Goal: Use online tool/utility: Utilize a website feature to perform a specific function

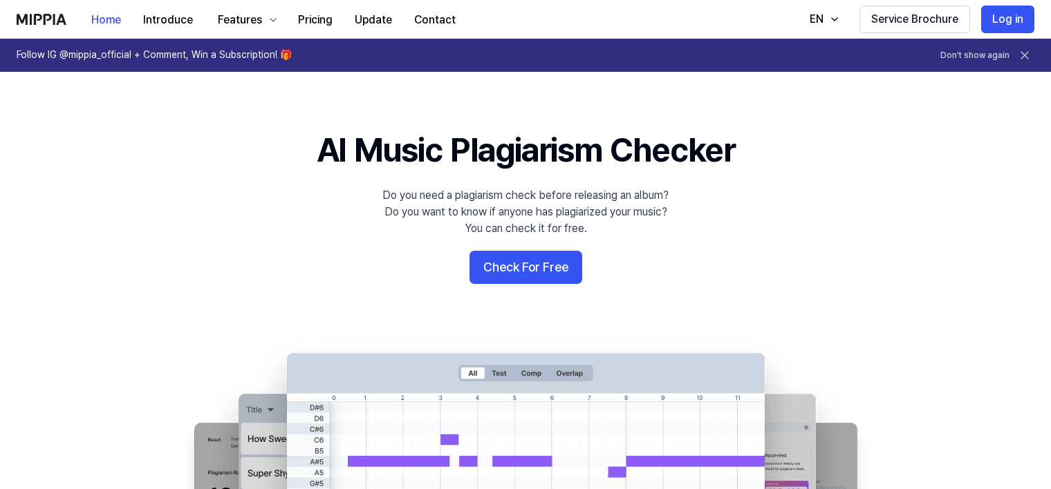
scroll to position [19, 0]
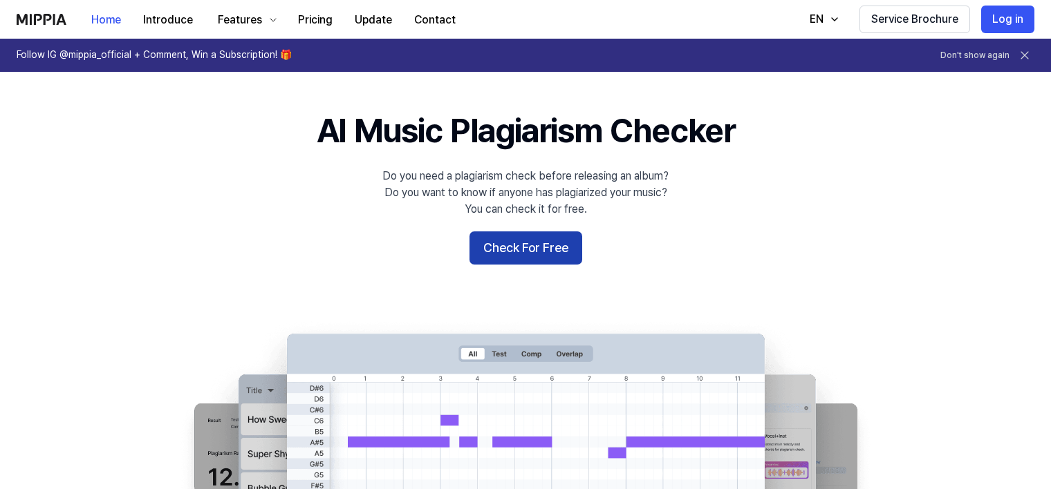
click at [537, 246] on button "Check For Free" at bounding box center [525, 248] width 113 height 33
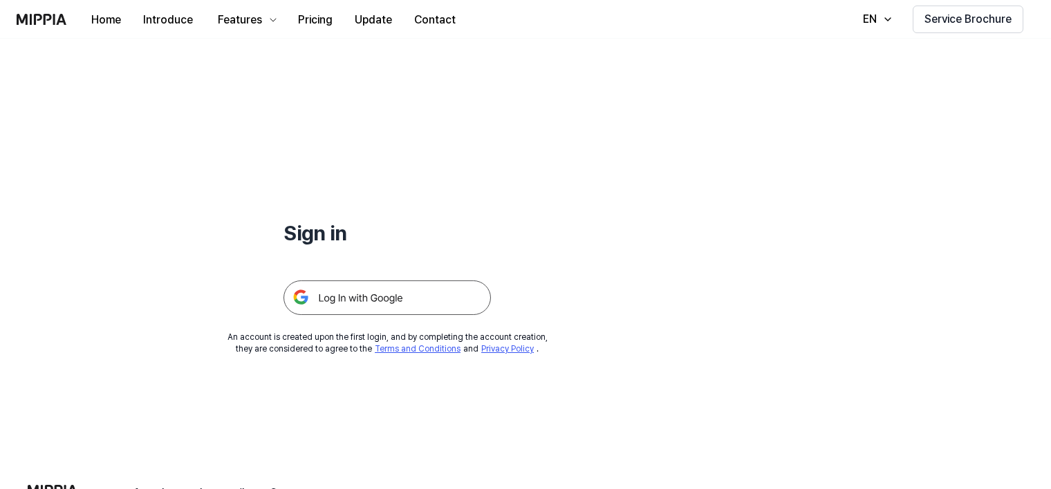
click at [399, 300] on img at bounding box center [386, 298] width 207 height 35
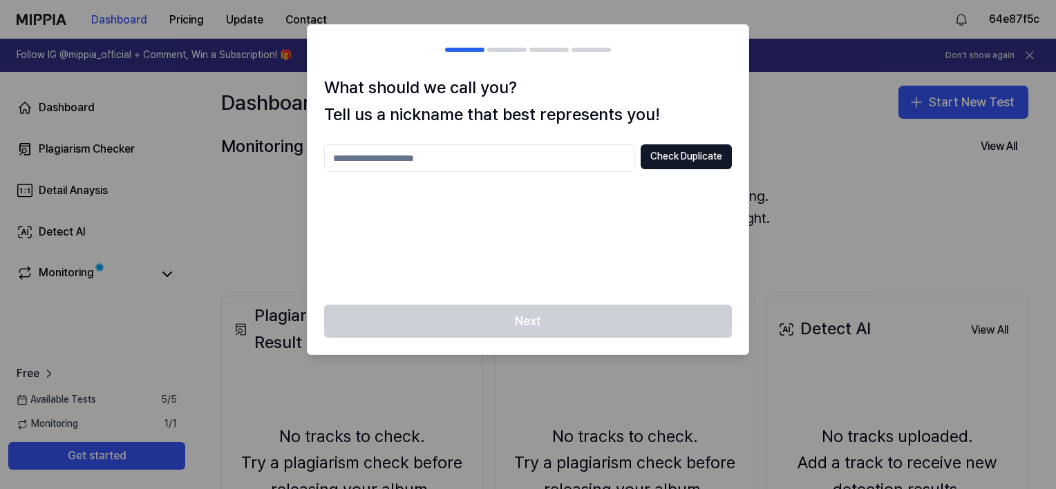
click at [812, 131] on div at bounding box center [528, 244] width 1056 height 489
click at [505, 167] on input "text" at bounding box center [479, 158] width 311 height 28
type input "******"
click at [671, 144] on button "Check Duplicate" at bounding box center [686, 156] width 91 height 25
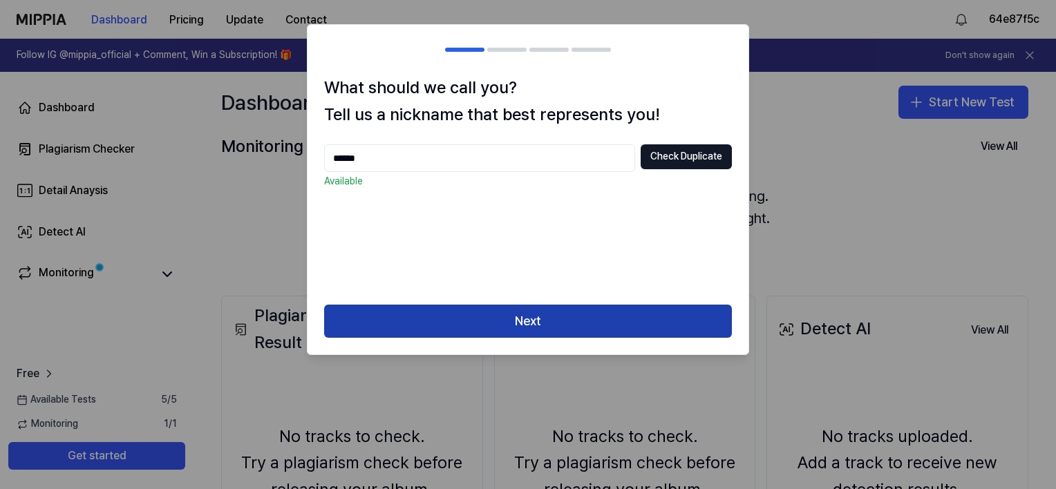
click at [564, 323] on button "Next" at bounding box center [528, 321] width 408 height 33
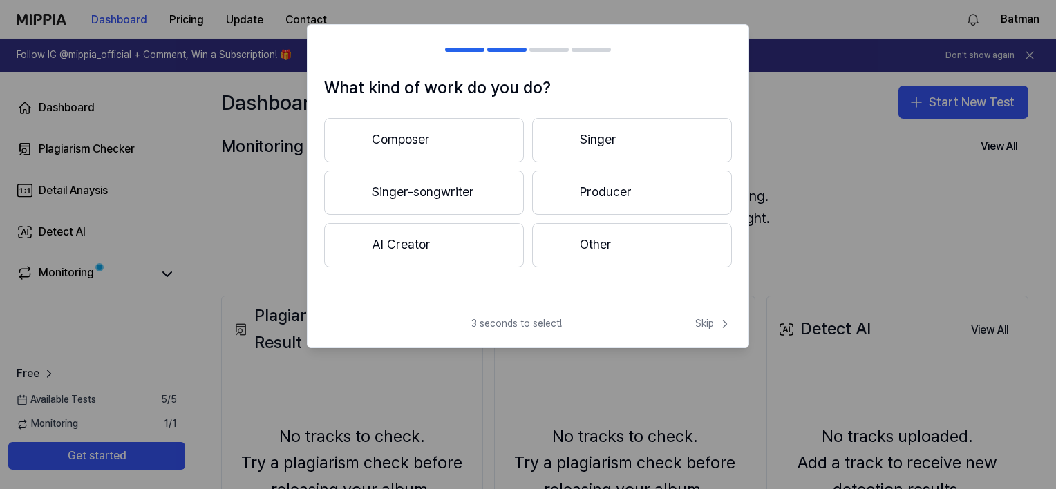
click at [478, 140] on button "Composer" at bounding box center [424, 140] width 200 height 44
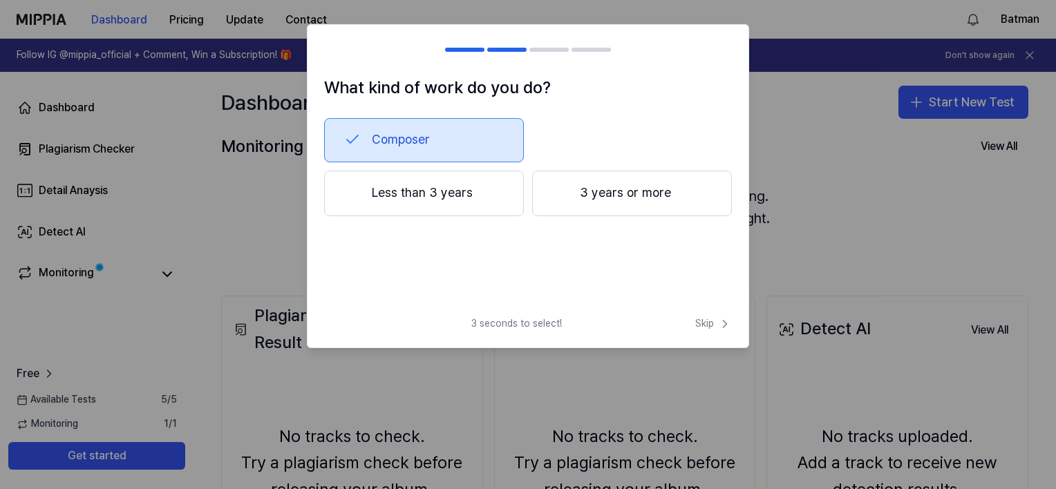
click at [592, 192] on button "3 years or more" at bounding box center [632, 194] width 200 height 46
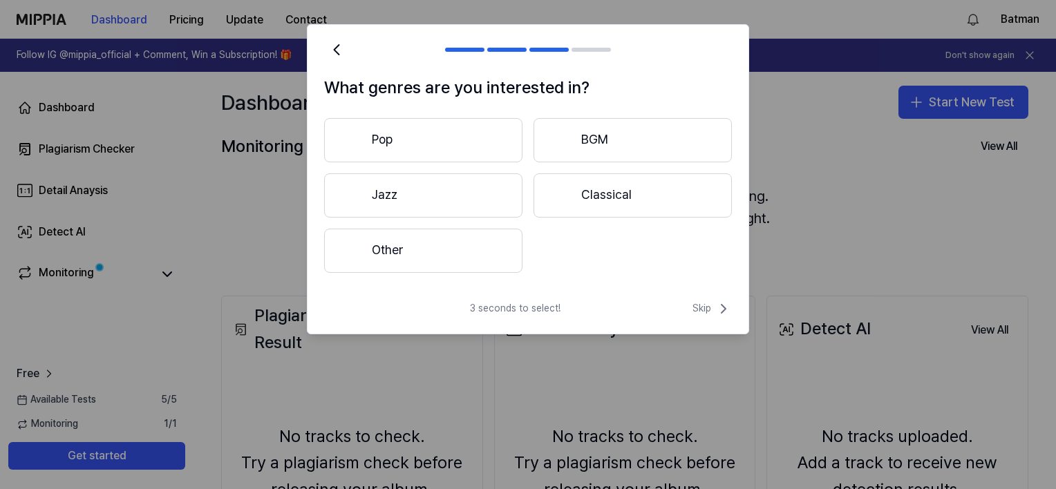
click at [503, 246] on button "Other" at bounding box center [423, 251] width 198 height 44
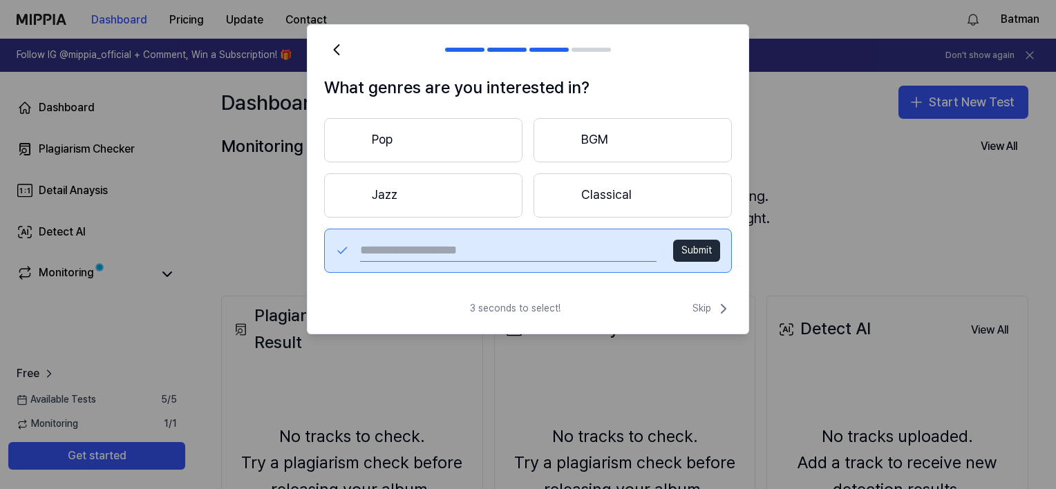
click at [554, 249] on input "text" at bounding box center [508, 251] width 297 height 22
type input "******"
click at [684, 252] on button "Submit" at bounding box center [696, 251] width 47 height 22
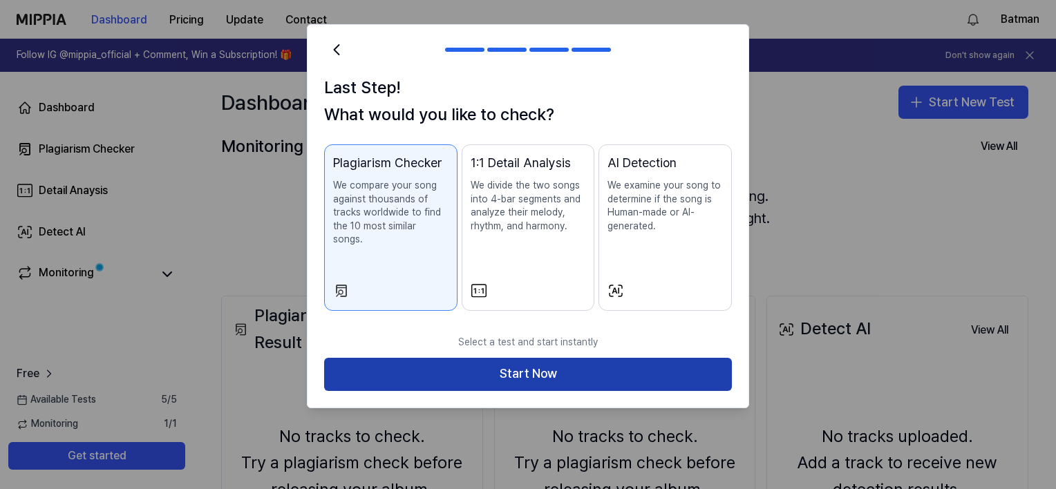
click at [494, 364] on button "Start Now" at bounding box center [528, 374] width 408 height 33
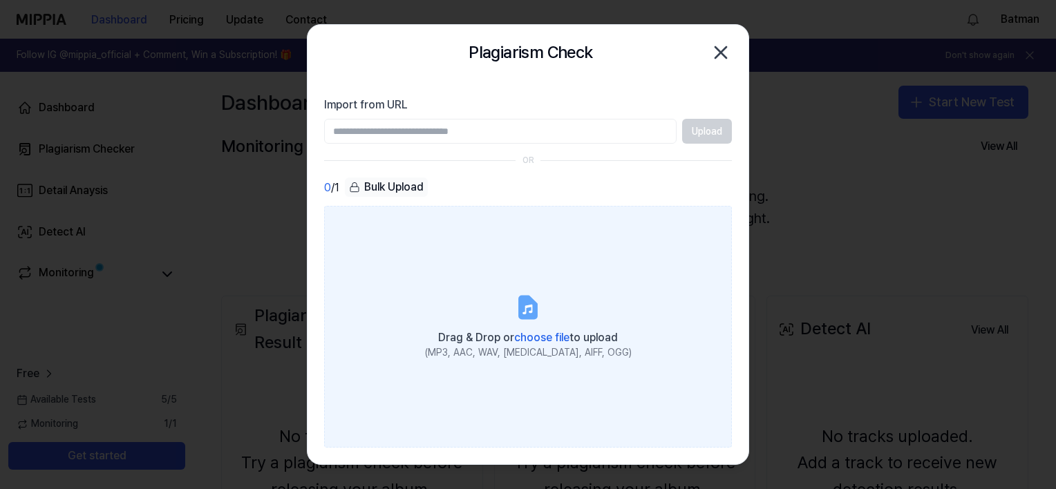
click at [530, 271] on label "Drag & Drop or choose file to upload (MP3, AAC, WAV, [MEDICAL_DATA], AIFF, OGG)" at bounding box center [528, 326] width 408 height 241
click at [0, 0] on input "Drag & Drop or choose file to upload (MP3, AAC, WAV, [MEDICAL_DATA], AIFF, OGG)" at bounding box center [0, 0] width 0 height 0
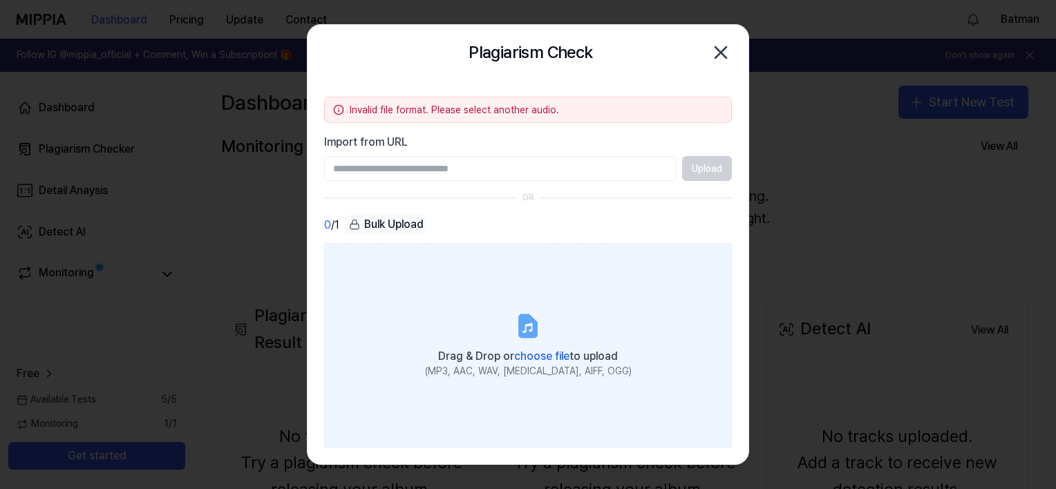
click at [465, 333] on label "Drag & Drop or choose file to upload (MP3, AAC, WAV, [MEDICAL_DATA], AIFF, OGG)" at bounding box center [528, 345] width 408 height 204
click at [0, 0] on input "Drag & Drop or choose file to upload (MP3, AAC, WAV, [MEDICAL_DATA], AIFF, OGG)" at bounding box center [0, 0] width 0 height 0
click at [470, 326] on label "Drag & Drop or choose file to upload (MP3, AAC, WAV, [MEDICAL_DATA], AIFF, OGG)" at bounding box center [528, 345] width 408 height 204
click at [0, 0] on input "Drag & Drop or choose file to upload (MP3, AAC, WAV, [MEDICAL_DATA], AIFF, OGG)" at bounding box center [0, 0] width 0 height 0
click at [483, 326] on label "Drag & Drop or choose file to upload (MP3, AAC, WAV, [MEDICAL_DATA], AIFF, OGG)" at bounding box center [528, 345] width 408 height 204
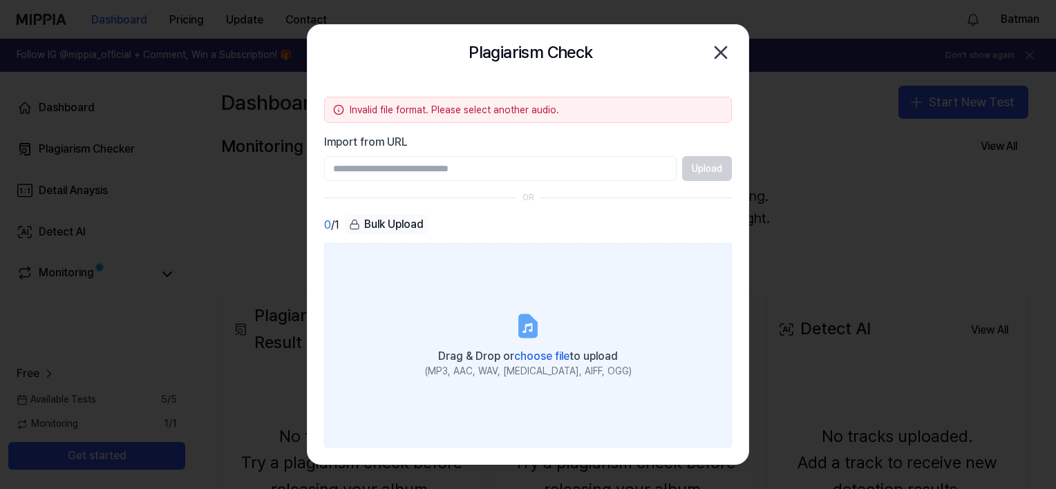
click at [0, 0] on input "Drag & Drop or choose file to upload (MP3, AAC, WAV, [MEDICAL_DATA], AIFF, OGG)" at bounding box center [0, 0] width 0 height 0
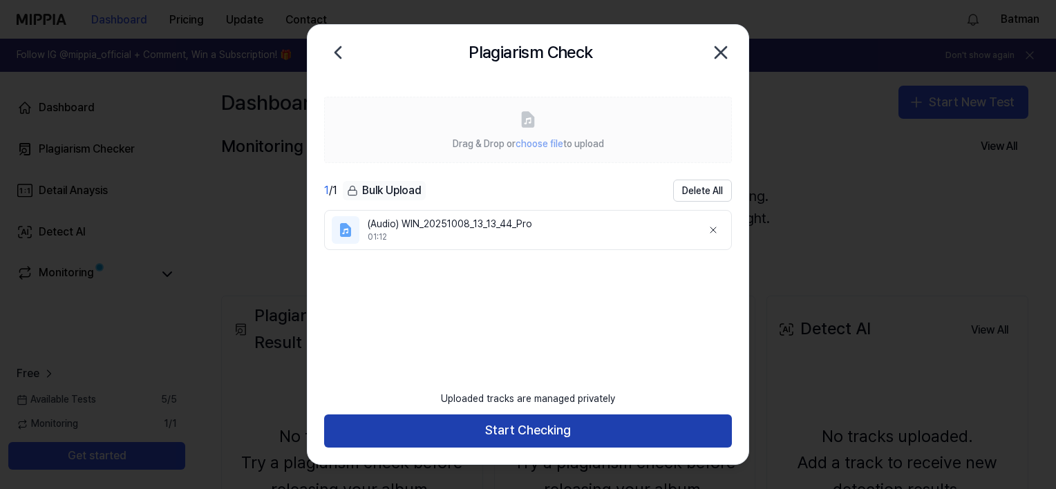
click at [601, 420] on button "Start Checking" at bounding box center [528, 431] width 408 height 33
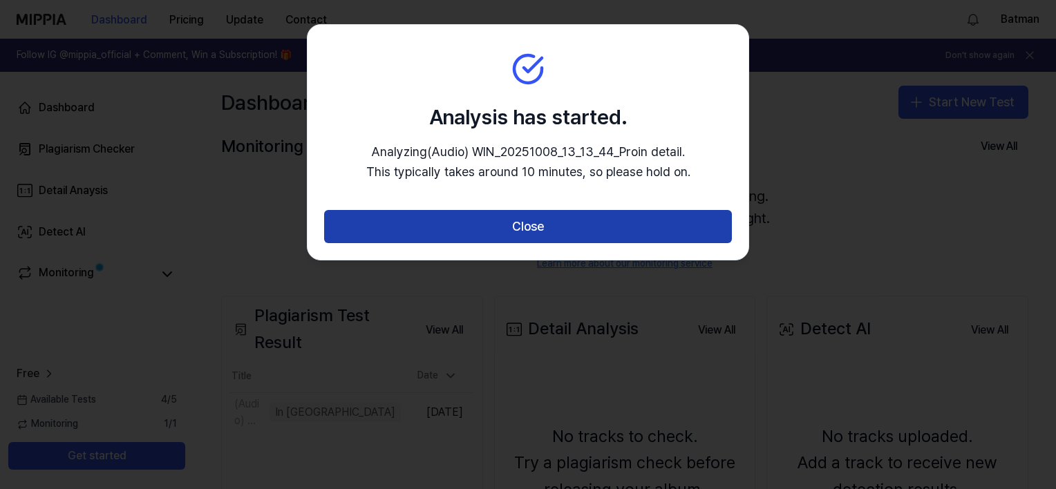
click at [505, 238] on button "Close" at bounding box center [528, 226] width 408 height 33
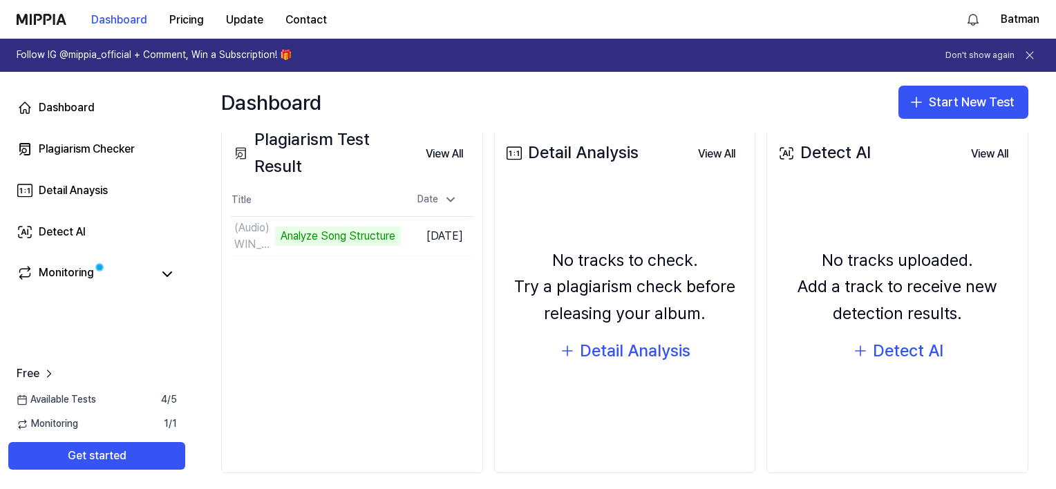
scroll to position [177, 0]
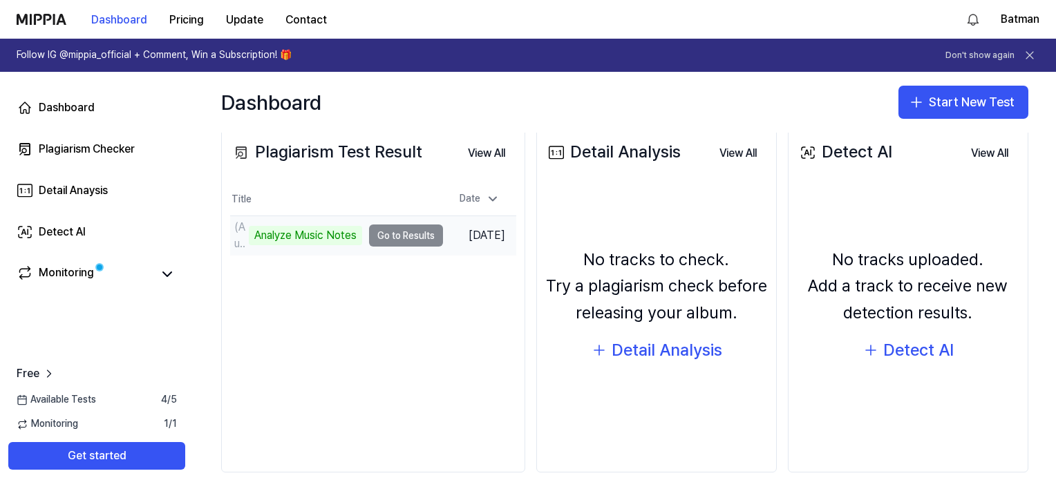
click at [387, 239] on td "(Audio) WIN_20251008_13_13_44_Pro Analyze Music Notes Go to Results" at bounding box center [336, 235] width 213 height 39
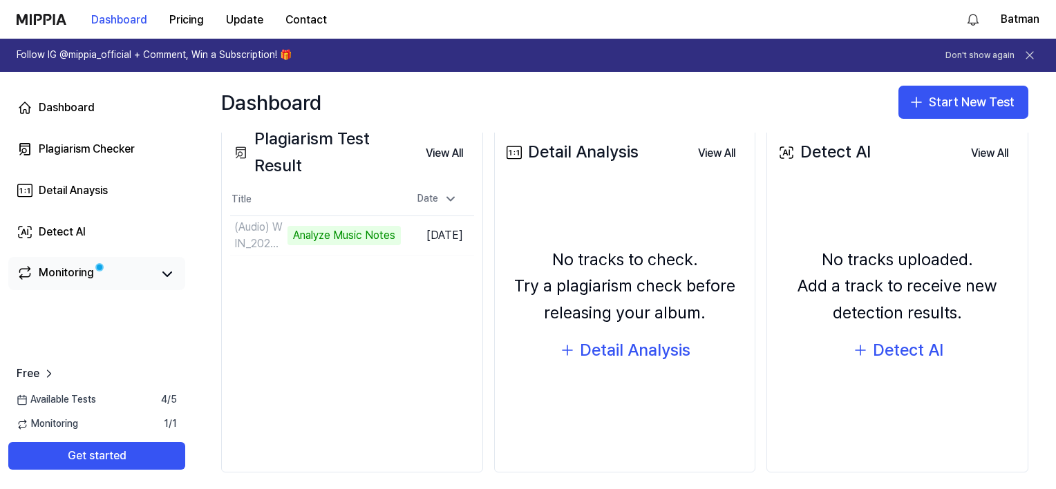
click at [111, 265] on link "Monitoring" at bounding box center [84, 274] width 135 height 19
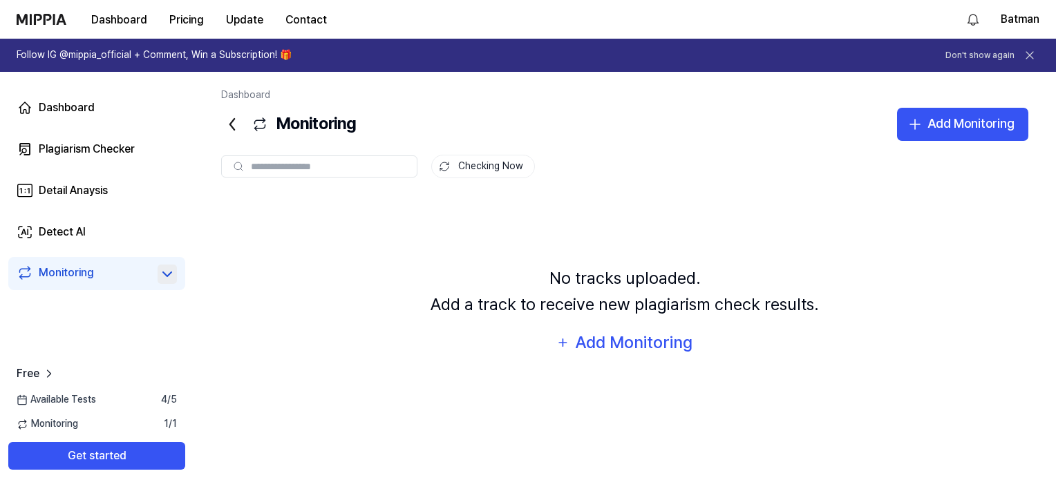
click at [170, 279] on icon at bounding box center [167, 274] width 17 height 17
click at [100, 153] on div "Plagiarism Checker" at bounding box center [87, 149] width 96 height 17
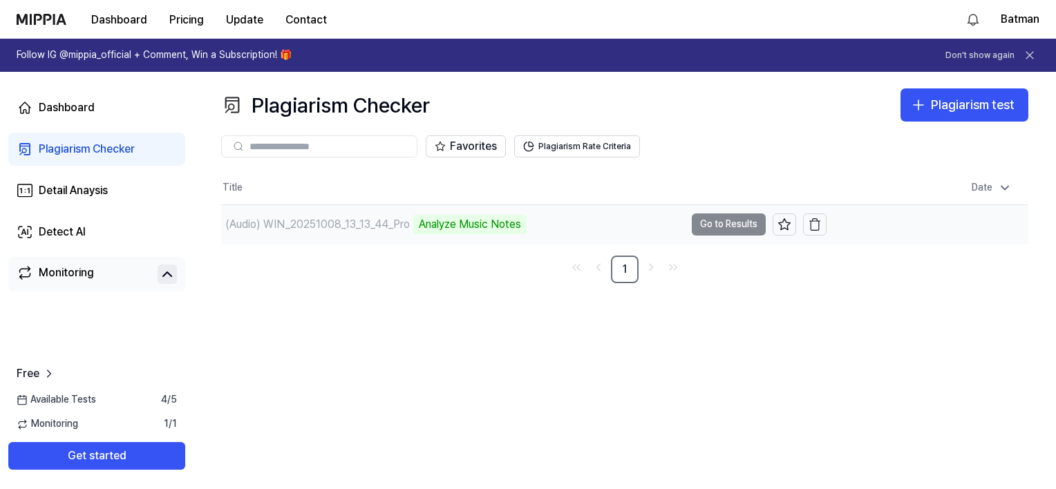
click at [711, 224] on td "(Audio) WIN_20251008_13_13_44_Pro Analyze Music Notes Go to Results" at bounding box center [524, 224] width 606 height 39
click at [103, 187] on div "Detail Anaysis" at bounding box center [73, 190] width 69 height 17
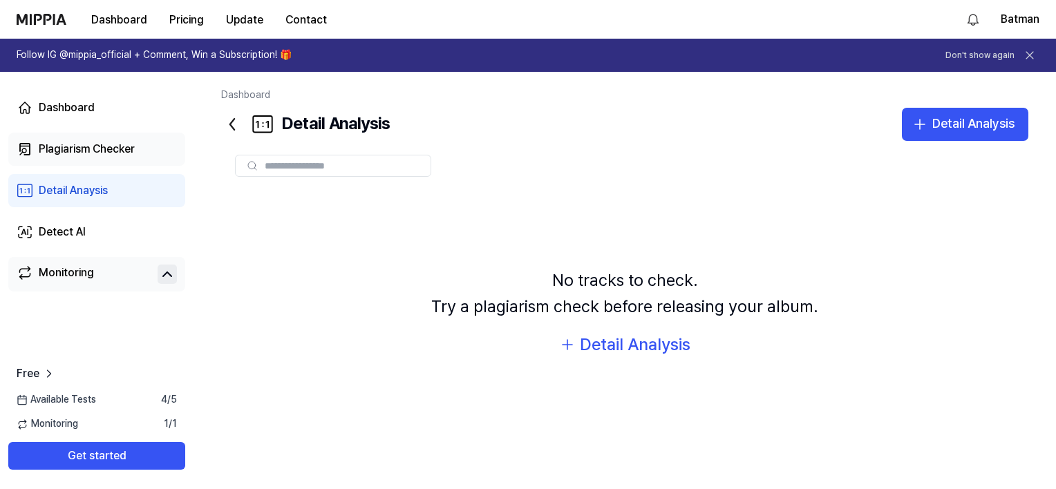
click at [112, 153] on div "Plagiarism Checker" at bounding box center [87, 149] width 96 height 17
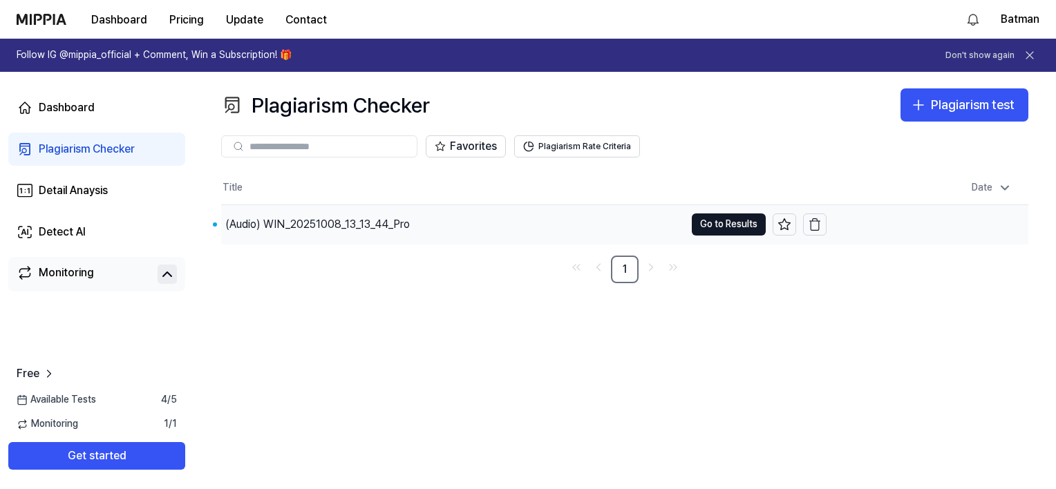
click at [424, 230] on div "(Audio) WIN_20251008_13_13_44_Pro" at bounding box center [453, 224] width 464 height 39
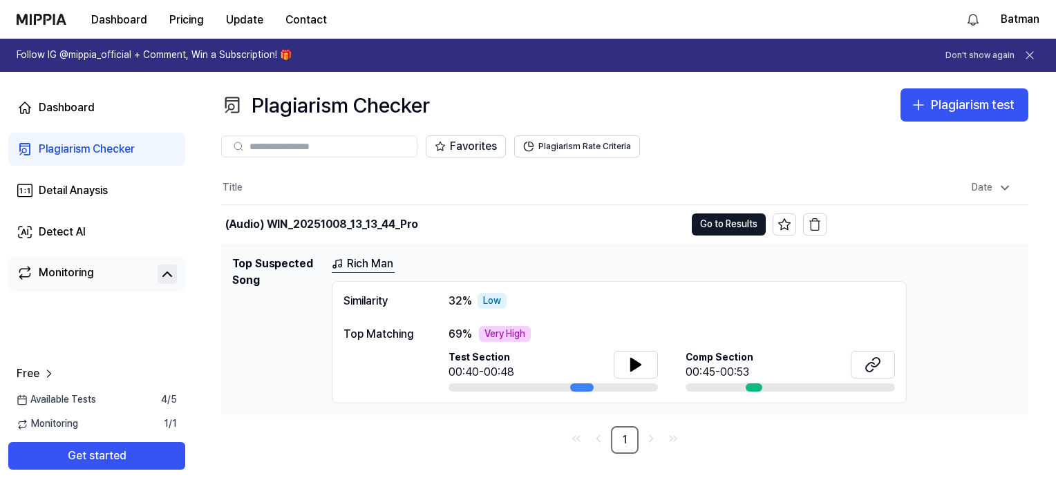
click at [366, 303] on div "Similarity" at bounding box center [382, 301] width 77 height 17
click at [497, 331] on div "Very High" at bounding box center [505, 334] width 52 height 17
click at [627, 364] on button at bounding box center [636, 365] width 44 height 28
click at [633, 363] on icon at bounding box center [633, 364] width 3 height 11
click at [871, 370] on icon at bounding box center [870, 366] width 8 height 9
